Goal: Information Seeking & Learning: Learn about a topic

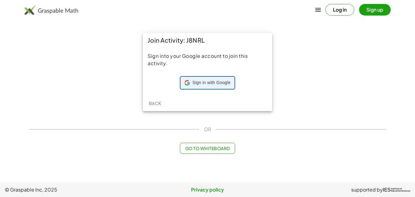
click at [220, 80] on span "Sign in with Google" at bounding box center [212, 83] width 38 height 6
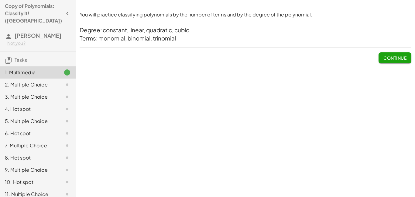
click at [63, 81] on div at bounding box center [62, 84] width 17 height 7
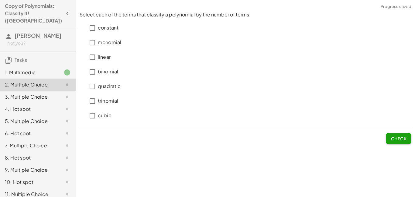
click at [62, 69] on div at bounding box center [62, 72] width 17 height 7
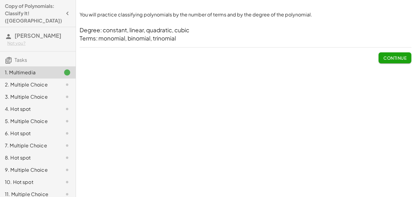
click at [396, 59] on span "Continue" at bounding box center [395, 57] width 23 height 5
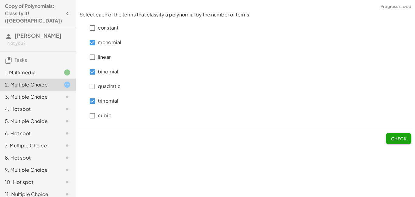
click at [396, 142] on button "Check" at bounding box center [399, 138] width 26 height 11
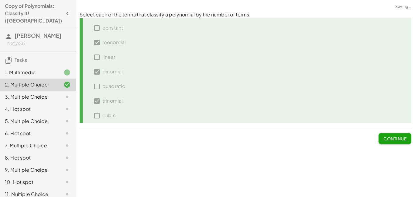
click at [396, 142] on button "Continue" at bounding box center [395, 138] width 33 height 11
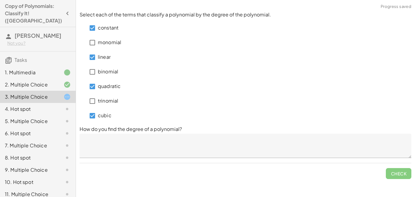
click at [121, 138] on textarea at bounding box center [246, 146] width 332 height 24
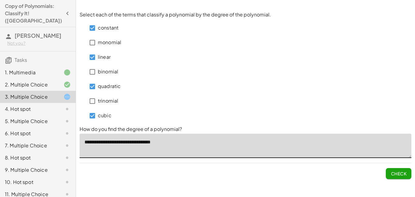
click at [144, 141] on textarea "**********" at bounding box center [246, 146] width 332 height 24
type textarea "**********"
click at [403, 174] on span "Check" at bounding box center [399, 173] width 16 height 5
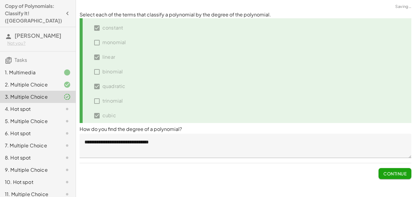
click at [403, 174] on span "Continue" at bounding box center [395, 173] width 23 height 5
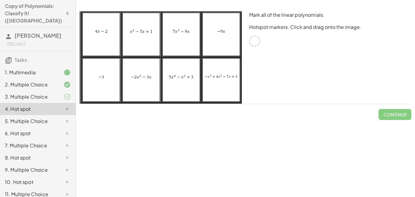
click at [109, 44] on img at bounding box center [161, 57] width 162 height 92
drag, startPoint x: 109, startPoint y: 44, endPoint x: 121, endPoint y: 48, distance: 12.7
click at [121, 48] on img at bounding box center [161, 57] width 162 height 92
click at [257, 40] on div at bounding box center [254, 41] width 11 height 11
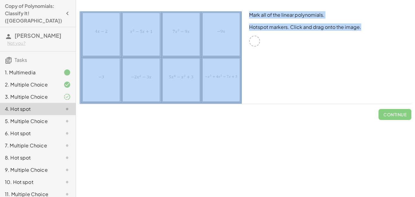
drag, startPoint x: 257, startPoint y: 40, endPoint x: 193, endPoint y: 45, distance: 64.6
click at [193, 45] on div "Mark all of the linear polynomials. Hotspot markers. Click and drag onto the im…" at bounding box center [245, 58] width 339 height 100
click at [276, 52] on div "Mark all of the linear polynomials. Hotspot markers. Click and drag onto the im…" at bounding box center [331, 58] width 170 height 100
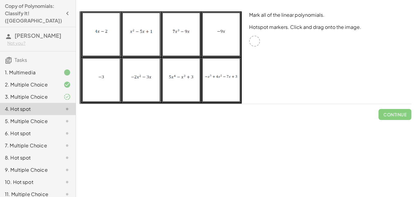
drag, startPoint x: 219, startPoint y: 42, endPoint x: 182, endPoint y: 46, distance: 37.0
click at [182, 46] on img at bounding box center [161, 57] width 162 height 92
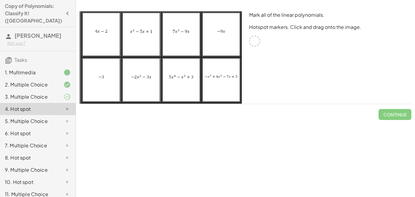
click at [182, 46] on img at bounding box center [161, 57] width 162 height 92
click at [262, 59] on div "Mark all of the linear polynomials. Hotspot markers. Click and drag onto the im…" at bounding box center [331, 58] width 170 height 100
click at [69, 93] on icon at bounding box center [67, 96] width 7 height 7
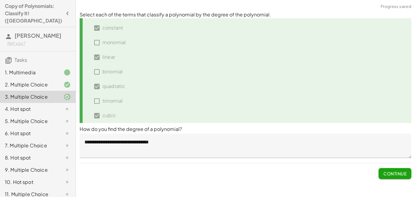
click at [385, 171] on span "Continue" at bounding box center [395, 173] width 23 height 5
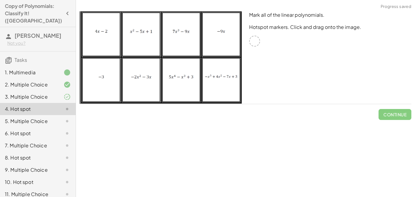
click at [222, 42] on img at bounding box center [161, 57] width 162 height 92
click at [252, 43] on div at bounding box center [254, 41] width 11 height 11
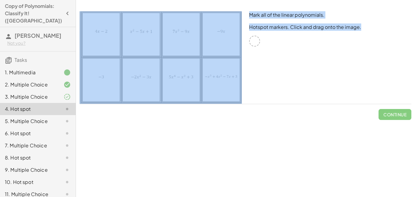
drag, startPoint x: 251, startPoint y: 38, endPoint x: 225, endPoint y: 74, distance: 43.9
click at [225, 74] on div "Mark all of the linear polynomials. Hotspot markers. Click and drag onto the im…" at bounding box center [245, 58] width 339 height 100
click at [279, 68] on div "Mark all of the linear polynomials. Hotspot markers. Click and drag onto the im…" at bounding box center [331, 58] width 170 height 100
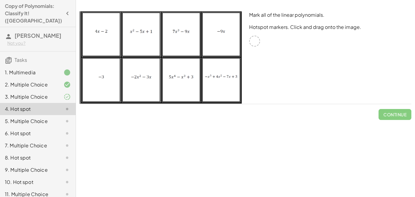
click at [221, 71] on img at bounding box center [161, 57] width 162 height 92
drag, startPoint x: 221, startPoint y: 71, endPoint x: 234, endPoint y: 90, distance: 23.3
click at [234, 90] on img at bounding box center [161, 57] width 162 height 92
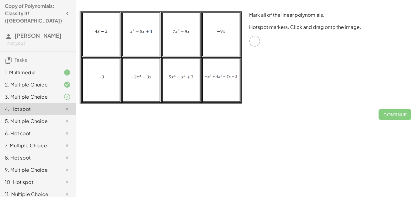
click at [234, 90] on img at bounding box center [161, 57] width 162 height 92
click at [71, 103] on div "4. Hot spot" at bounding box center [38, 109] width 76 height 12
click at [94, 115] on div "Continue" at bounding box center [246, 112] width 332 height 16
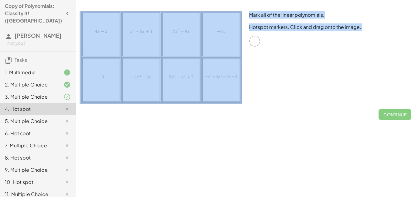
drag, startPoint x: 94, startPoint y: 115, endPoint x: 110, endPoint y: 82, distance: 36.6
click at [110, 82] on div "Mark all of the linear polynomials. Hotspot markers. Click and drag onto the im…" at bounding box center [245, 66] width 339 height 116
click at [110, 82] on img at bounding box center [161, 57] width 162 height 92
click at [112, 112] on div "Continue" at bounding box center [246, 112] width 332 height 16
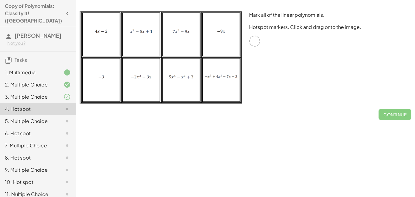
click at [114, 85] on img at bounding box center [161, 57] width 162 height 92
drag, startPoint x: 114, startPoint y: 85, endPoint x: 117, endPoint y: 86, distance: 3.1
click at [117, 86] on img at bounding box center [161, 57] width 162 height 92
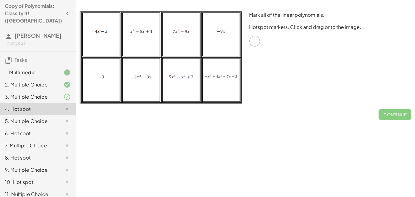
click at [113, 82] on img at bounding box center [161, 57] width 162 height 92
click at [108, 81] on img at bounding box center [161, 57] width 162 height 92
click at [252, 41] on div at bounding box center [254, 41] width 11 height 11
drag, startPoint x: 257, startPoint y: 42, endPoint x: 270, endPoint y: 67, distance: 28.2
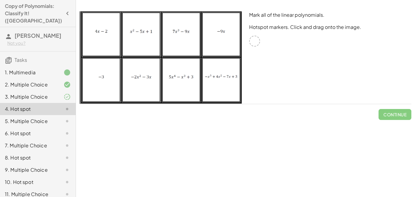
click at [270, 67] on div "Mark all of the linear polynomials. Hotspot markers. Click and drag onto the im…" at bounding box center [331, 58] width 170 height 100
click at [255, 39] on div at bounding box center [254, 41] width 11 height 11
drag, startPoint x: 255, startPoint y: 39, endPoint x: 257, endPoint y: 48, distance: 9.4
click at [257, 48] on div "Mark all of the linear polynomials. Hotspot markers. Click and drag onto the im…" at bounding box center [331, 58] width 170 height 100
click at [68, 93] on icon at bounding box center [67, 96] width 7 height 7
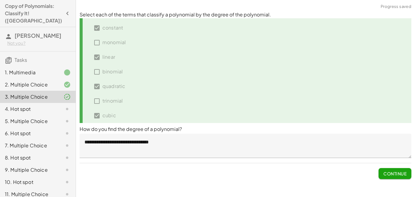
click at [65, 105] on icon at bounding box center [67, 108] width 7 height 7
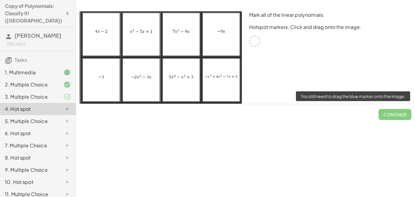
click at [390, 115] on span "Continue" at bounding box center [395, 112] width 33 height 16
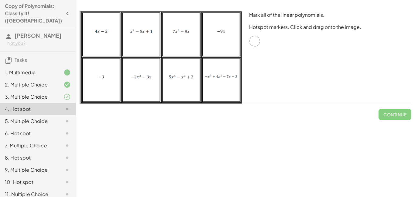
click at [221, 56] on img at bounding box center [161, 57] width 162 height 92
click at [48, 93] on div "3. Multiple Choice" at bounding box center [29, 96] width 49 height 7
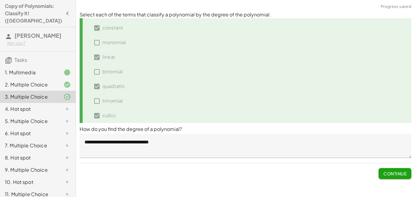
click at [61, 81] on div at bounding box center [62, 84] width 17 height 7
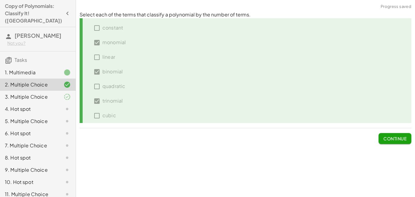
click at [390, 140] on span "Continue" at bounding box center [395, 138] width 23 height 5
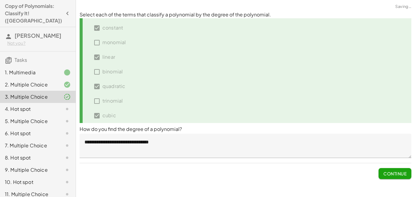
click at [386, 172] on span "Continue" at bounding box center [395, 173] width 23 height 5
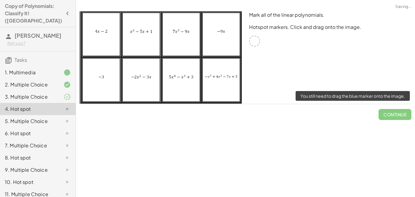
click at [397, 114] on span "Continue" at bounding box center [395, 112] width 33 height 16
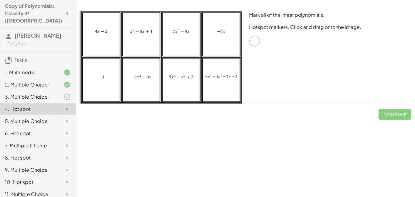
drag, startPoint x: 267, startPoint y: 48, endPoint x: 261, endPoint y: 65, distance: 17.7
click at [261, 65] on div "Mark all of the linear polynomials. Hotspot markers. Click and drag onto the im…" at bounding box center [331, 58] width 170 height 100
click at [271, 37] on div "Mark all of the linear polynomials. Hotspot markers. Click and drag onto the im…" at bounding box center [331, 58] width 170 height 100
click at [64, 117] on icon at bounding box center [67, 120] width 7 height 7
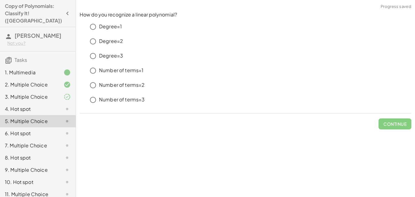
click at [70, 105] on icon at bounding box center [67, 108] width 7 height 7
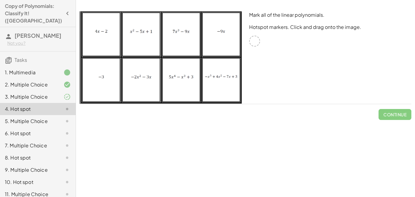
click at [130, 49] on img at bounding box center [161, 57] width 162 height 92
drag, startPoint x: 252, startPoint y: 42, endPoint x: 217, endPoint y: 45, distance: 35.4
drag, startPoint x: 255, startPoint y: 44, endPoint x: 105, endPoint y: 44, distance: 150.2
click at [395, 116] on span "Check" at bounding box center [399, 114] width 16 height 5
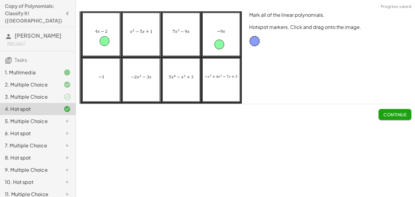
click at [395, 116] on span "Continue" at bounding box center [395, 114] width 23 height 5
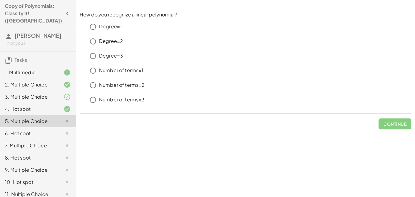
click at [112, 28] on p "Degree=1" at bounding box center [110, 26] width 23 height 7
click at [397, 123] on span "Check" at bounding box center [399, 123] width 16 height 5
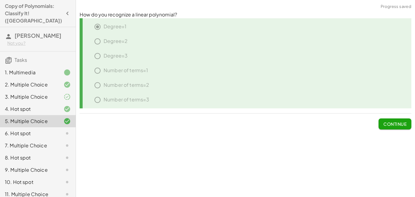
click at [397, 123] on span "Continue" at bounding box center [395, 123] width 23 height 5
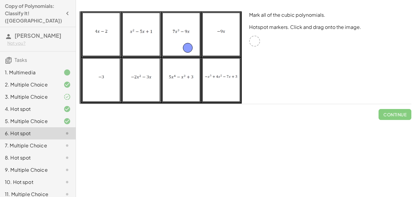
drag, startPoint x: 256, startPoint y: 40, endPoint x: 189, endPoint y: 47, distance: 67.8
drag, startPoint x: 254, startPoint y: 42, endPoint x: 229, endPoint y: 89, distance: 53.1
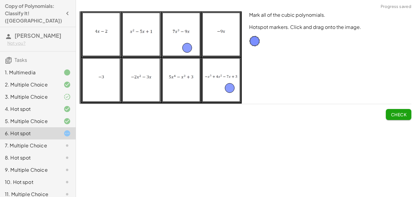
click at [401, 112] on span "Check" at bounding box center [399, 114] width 16 height 5
click at [401, 112] on span "Continue" at bounding box center [395, 114] width 23 height 5
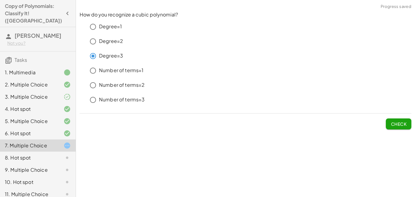
click at [394, 125] on span "Check" at bounding box center [399, 123] width 16 height 5
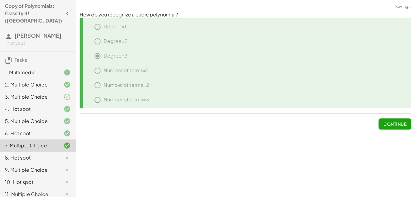
click at [394, 125] on span "Continue" at bounding box center [395, 123] width 23 height 5
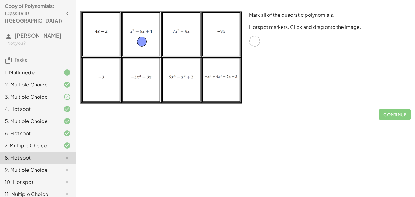
drag, startPoint x: 253, startPoint y: 42, endPoint x: 140, endPoint y: 43, distance: 113.1
drag, startPoint x: 254, startPoint y: 42, endPoint x: 147, endPoint y: 67, distance: 110.1
click at [395, 118] on button "Check" at bounding box center [399, 114] width 26 height 11
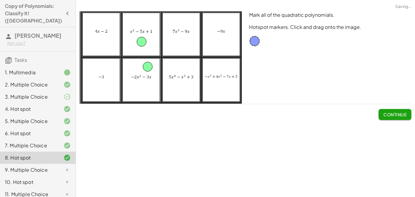
click at [395, 118] on button "Continue" at bounding box center [395, 114] width 33 height 11
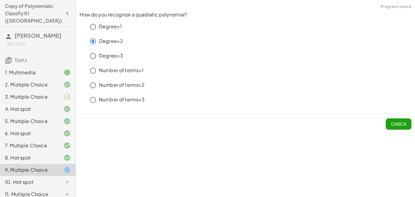
click at [410, 121] on button "Check" at bounding box center [399, 123] width 26 height 11
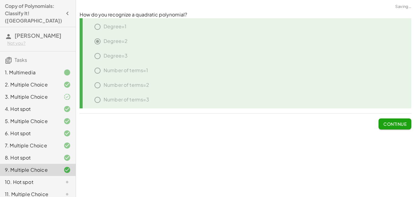
click at [410, 121] on button "Continue" at bounding box center [395, 123] width 33 height 11
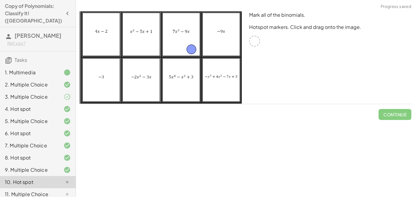
drag, startPoint x: 256, startPoint y: 43, endPoint x: 192, endPoint y: 51, distance: 64.1
drag, startPoint x: 253, startPoint y: 43, endPoint x: 109, endPoint y: 44, distance: 144.8
drag, startPoint x: 255, startPoint y: 42, endPoint x: 136, endPoint y: 93, distance: 129.5
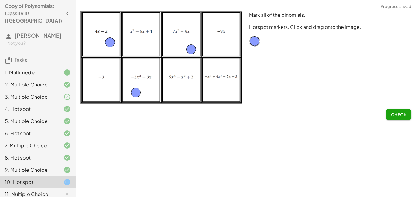
click at [405, 117] on span "Check" at bounding box center [399, 114] width 16 height 5
click at [405, 117] on span "Continue" at bounding box center [395, 114] width 23 height 5
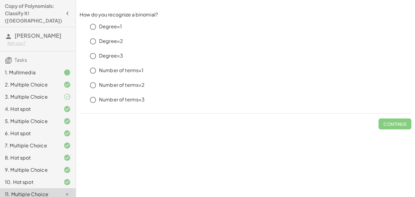
click at [111, 88] on p "Number of terms=2" at bounding box center [122, 85] width 46 height 7
click at [391, 125] on span "Check" at bounding box center [399, 123] width 16 height 5
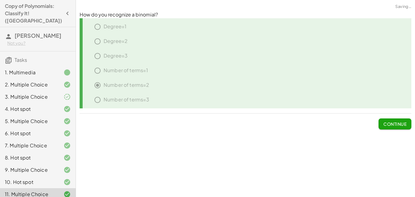
click at [402, 127] on button "Continue" at bounding box center [395, 123] width 33 height 11
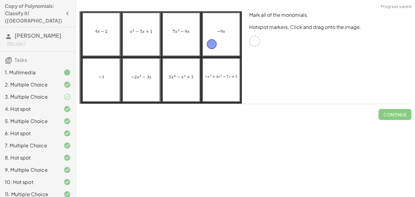
drag, startPoint x: 254, startPoint y: 41, endPoint x: 212, endPoint y: 46, distance: 42.3
drag, startPoint x: 254, startPoint y: 43, endPoint x: 107, endPoint y: 92, distance: 154.9
click at [390, 113] on button "Check" at bounding box center [399, 114] width 26 height 11
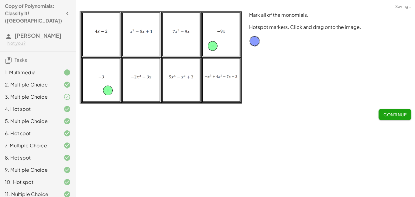
click at [390, 113] on span "Continue" at bounding box center [395, 114] width 23 height 5
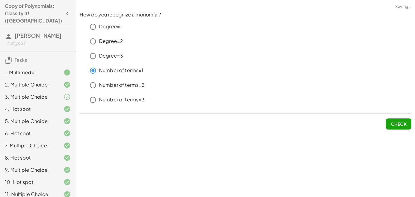
click at [401, 127] on button "Check" at bounding box center [399, 123] width 26 height 11
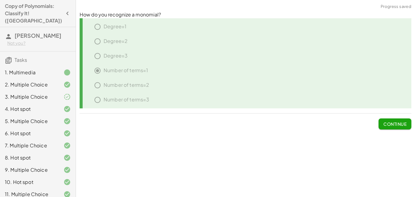
click at [401, 127] on button "Continue" at bounding box center [395, 123] width 33 height 11
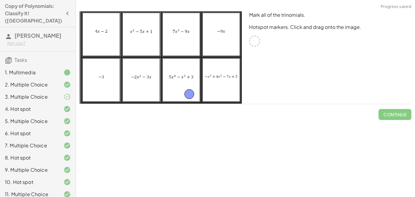
drag, startPoint x: 254, startPoint y: 43, endPoint x: 188, endPoint y: 96, distance: 84.5
drag, startPoint x: 255, startPoint y: 40, endPoint x: 147, endPoint y: 43, distance: 108.3
click at [394, 116] on span "Check" at bounding box center [399, 114] width 16 height 5
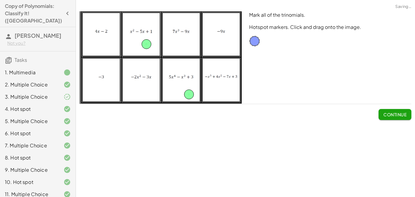
click at [394, 116] on span "Continue" at bounding box center [395, 114] width 23 height 5
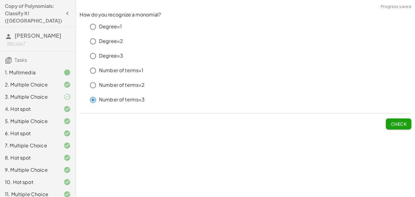
click at [391, 124] on span "Check" at bounding box center [399, 123] width 16 height 5
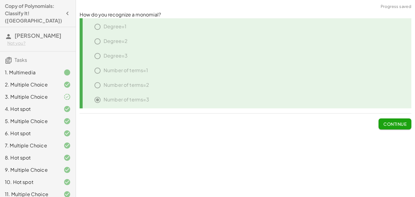
click at [392, 123] on span "Continue" at bounding box center [395, 123] width 23 height 5
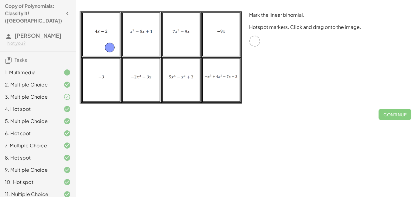
drag, startPoint x: 254, startPoint y: 41, endPoint x: 107, endPoint y: 48, distance: 147.3
click at [394, 115] on span "Check" at bounding box center [399, 114] width 16 height 5
click at [394, 115] on span "Continue" at bounding box center [395, 114] width 23 height 5
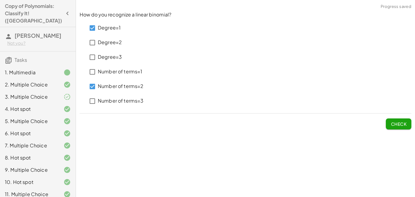
click at [403, 123] on span "Check" at bounding box center [399, 123] width 16 height 5
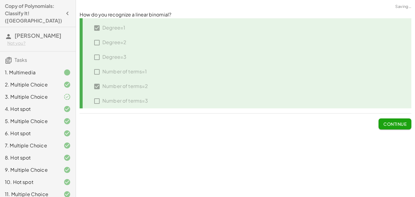
click at [403, 123] on span "Continue" at bounding box center [395, 123] width 23 height 5
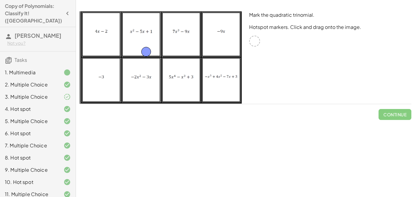
drag, startPoint x: 257, startPoint y: 45, endPoint x: 147, endPoint y: 56, distance: 110.3
drag, startPoint x: 144, startPoint y: 51, endPoint x: 143, endPoint y: 43, distance: 8.0
click at [394, 117] on span "Check" at bounding box center [399, 114] width 16 height 5
click at [394, 117] on span "Continue" at bounding box center [395, 114] width 23 height 5
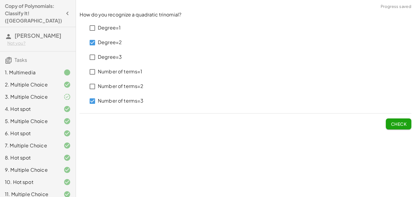
click at [397, 123] on span "Check" at bounding box center [399, 123] width 16 height 5
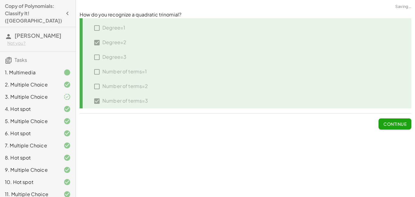
click at [397, 123] on span "Continue" at bounding box center [395, 123] width 23 height 5
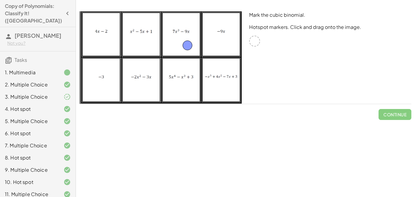
drag, startPoint x: 255, startPoint y: 42, endPoint x: 185, endPoint y: 48, distance: 70.2
click at [401, 114] on span "Check" at bounding box center [399, 114] width 16 height 5
click at [401, 114] on span "Continue" at bounding box center [395, 114] width 23 height 5
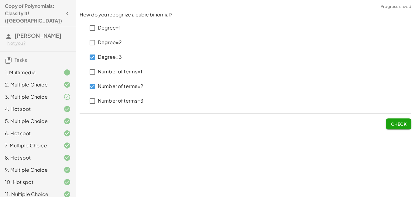
click at [409, 124] on button "Check" at bounding box center [399, 123] width 26 height 11
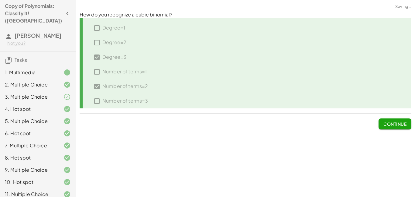
click at [409, 124] on button "Continue" at bounding box center [395, 123] width 33 height 11
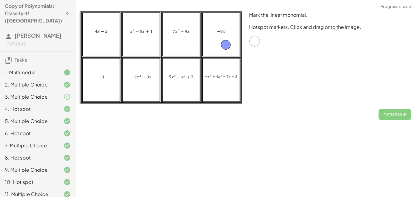
drag, startPoint x: 255, startPoint y: 42, endPoint x: 224, endPoint y: 47, distance: 30.8
click at [399, 115] on span "Check" at bounding box center [399, 114] width 16 height 5
click at [399, 115] on span "Continue" at bounding box center [395, 114] width 23 height 5
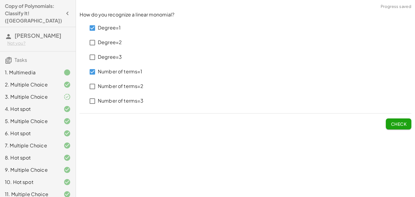
click at [392, 126] on span "Check" at bounding box center [399, 123] width 16 height 5
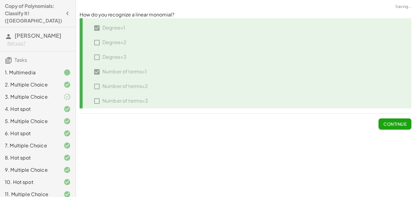
click at [392, 126] on span "Continue" at bounding box center [395, 123] width 23 height 5
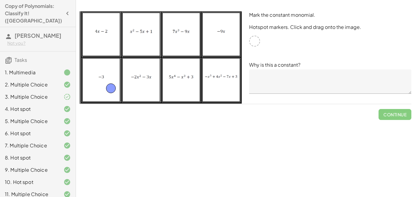
drag, startPoint x: 254, startPoint y: 43, endPoint x: 110, endPoint y: 90, distance: 151.4
click at [275, 78] on textarea at bounding box center [330, 81] width 162 height 24
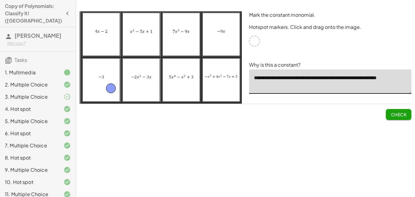
click at [326, 79] on textarea "**********" at bounding box center [330, 81] width 162 height 24
click at [402, 86] on textarea "**********" at bounding box center [330, 81] width 162 height 24
click at [407, 79] on textarea "**********" at bounding box center [330, 81] width 162 height 24
type textarea "**********"
click at [404, 113] on span "Check" at bounding box center [399, 114] width 16 height 5
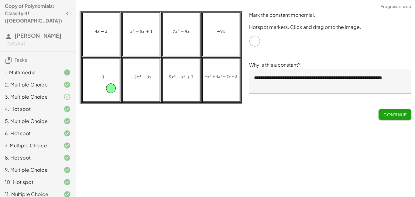
click at [404, 113] on span "Continue" at bounding box center [395, 114] width 23 height 5
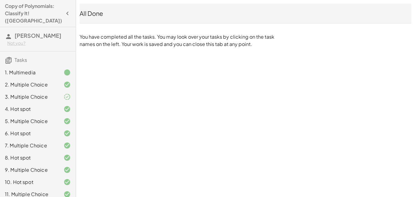
click at [66, 10] on icon "button" at bounding box center [67, 13] width 7 height 7
